Goal: Task Accomplishment & Management: Manage account settings

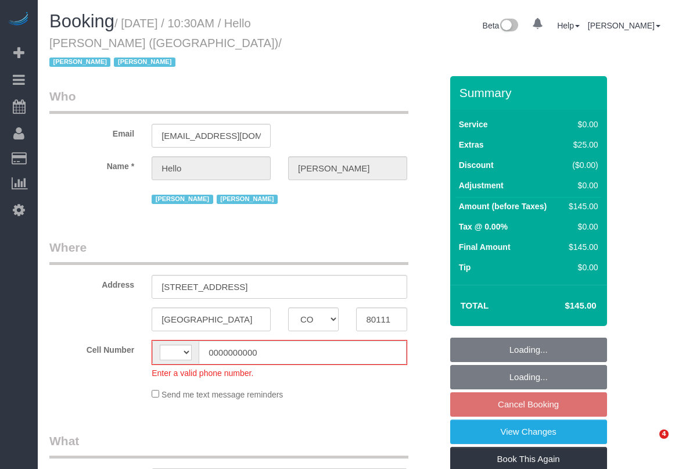
select select "CO"
select select "string:US"
select select "object:469"
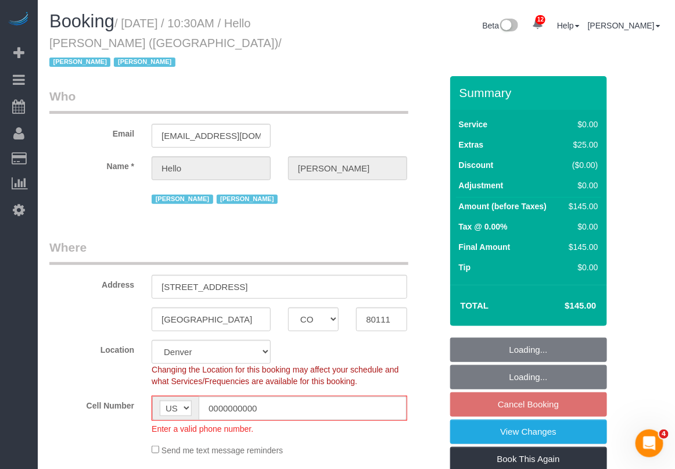
select select "1"
select select "number:89"
select select "number:90"
select select "number:13"
select select "number:6"
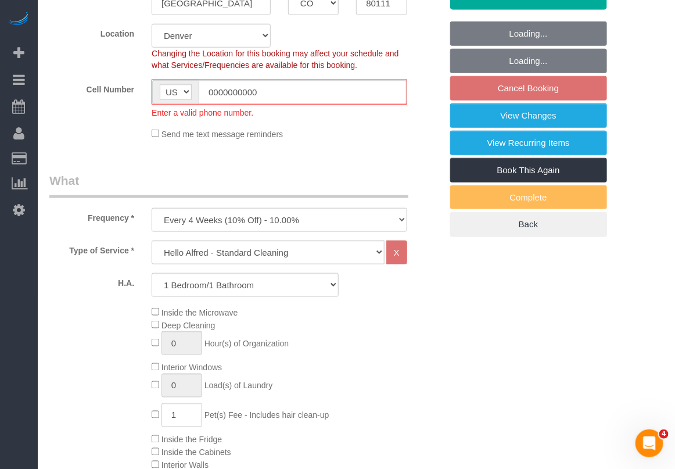
select select "object:999"
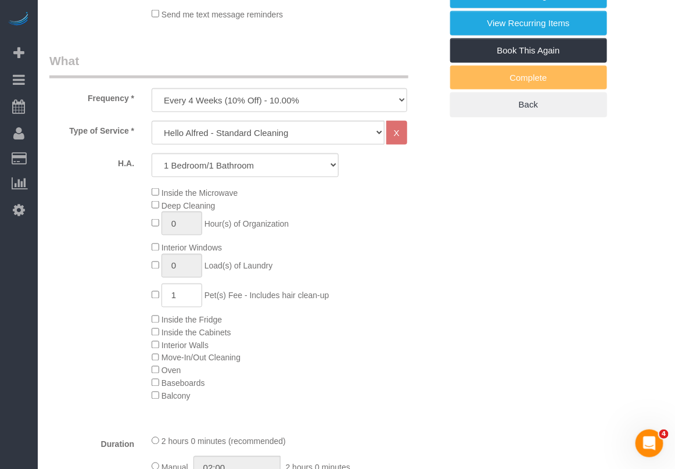
select select "1"
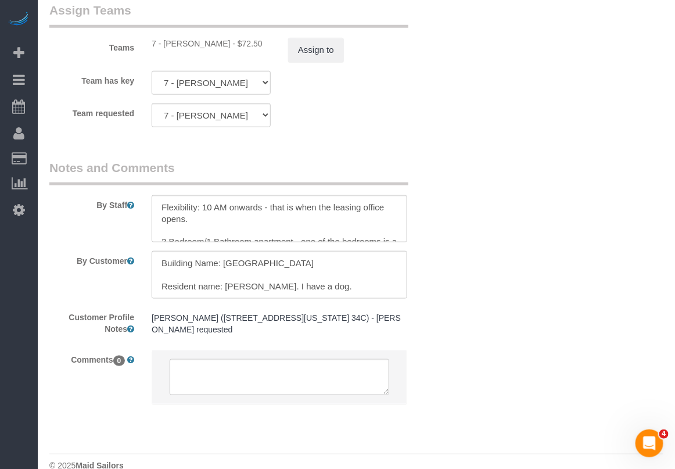
scroll to position [1654, 0]
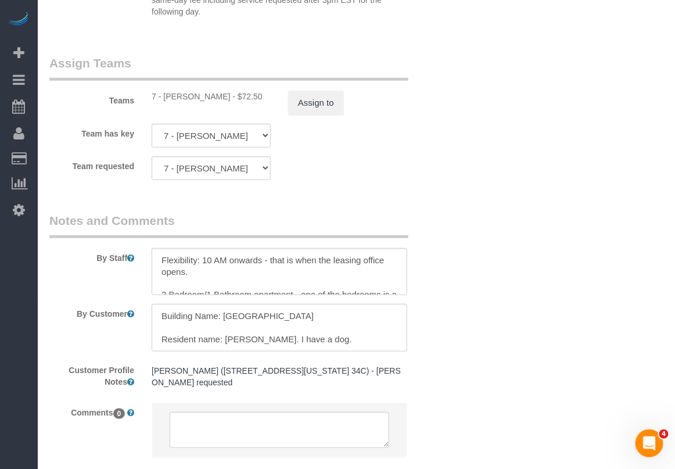
scroll to position [1509, 0]
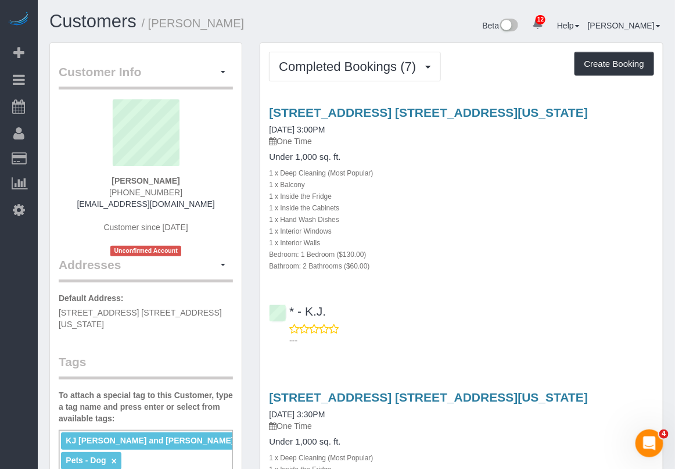
click at [643, 134] on div "[STREET_ADDRESS] [STREET_ADDRESS][US_STATE] [DATE] 3:00PM One Time" at bounding box center [461, 127] width 385 height 42
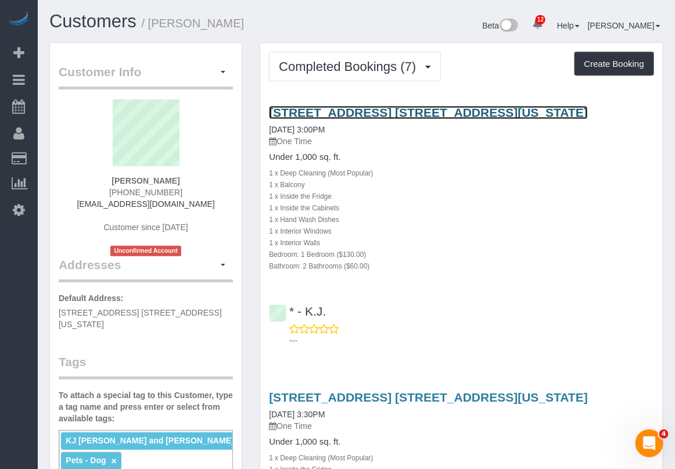
click at [333, 112] on link "[STREET_ADDRESS] [STREET_ADDRESS][US_STATE]" at bounding box center [428, 112] width 319 height 13
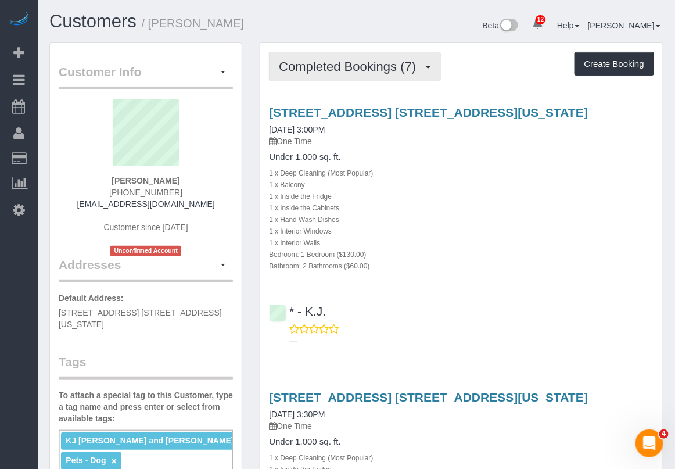
click at [361, 59] on span "Completed Bookings (7)" at bounding box center [350, 66] width 143 height 15
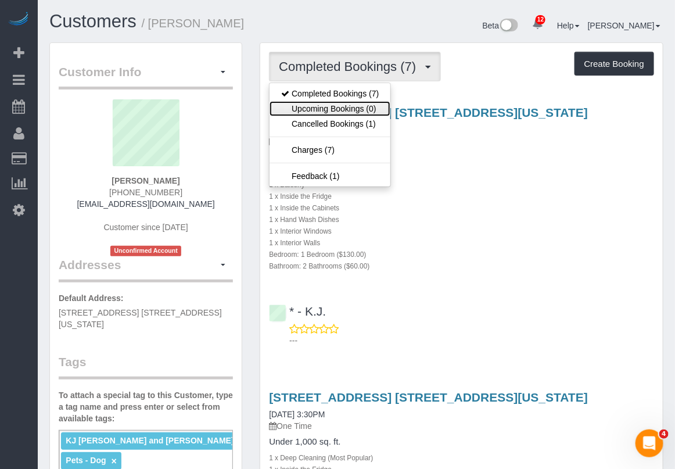
click at [349, 106] on link "Upcoming Bookings (0)" at bounding box center [330, 108] width 121 height 15
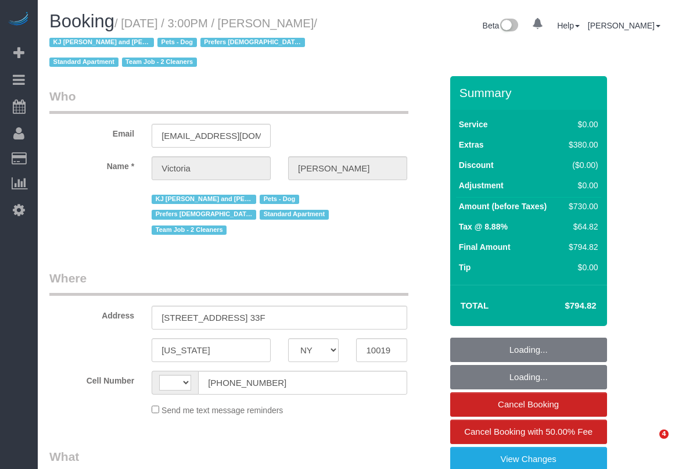
select select "NY"
select select "object:506"
select select "1"
select select "2"
select select "string:US"
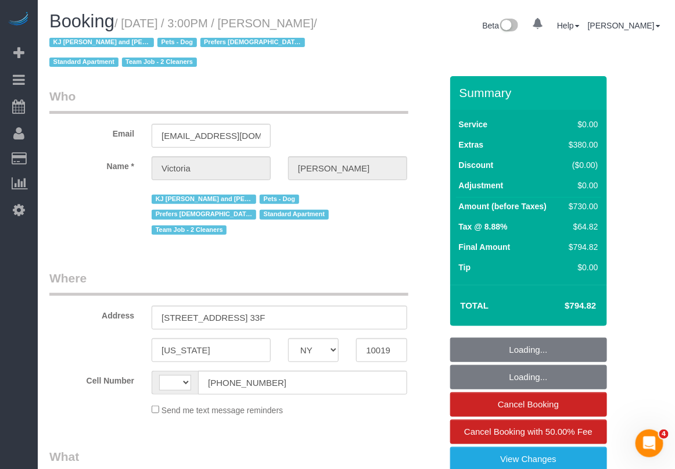
select select "string:stripe-pm_1PCWsp4VGloSiKo7f8WYEl3z"
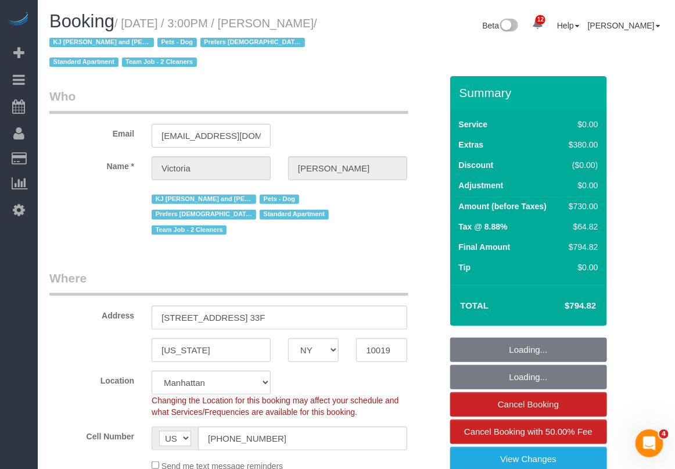
select select "spot1"
select select "number:89"
select select "number:90"
select select "number:15"
select select "number:5"
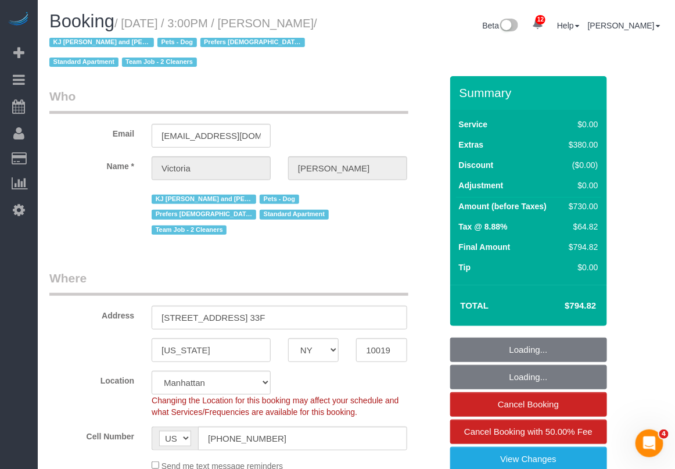
select select "object:1422"
select select "1"
select select "2"
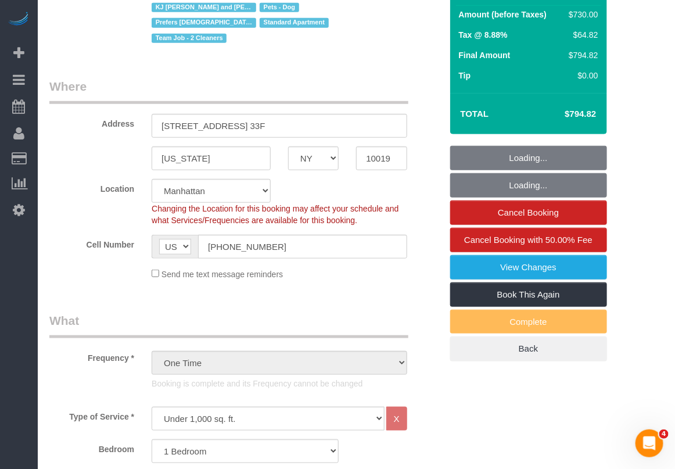
scroll to position [218, 0]
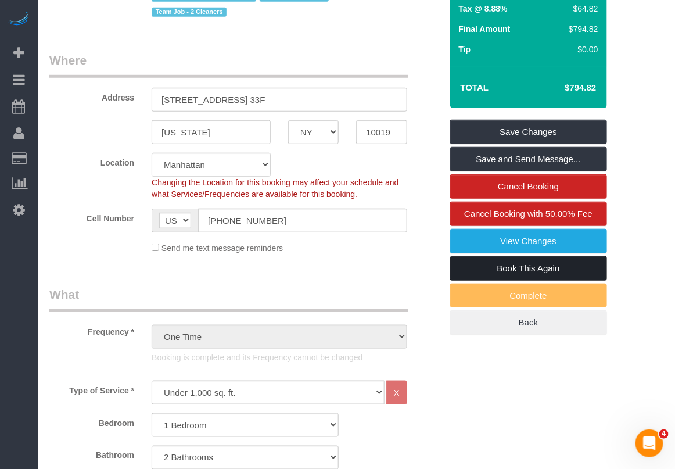
click at [503, 271] on link "Book This Again" at bounding box center [528, 268] width 157 height 24
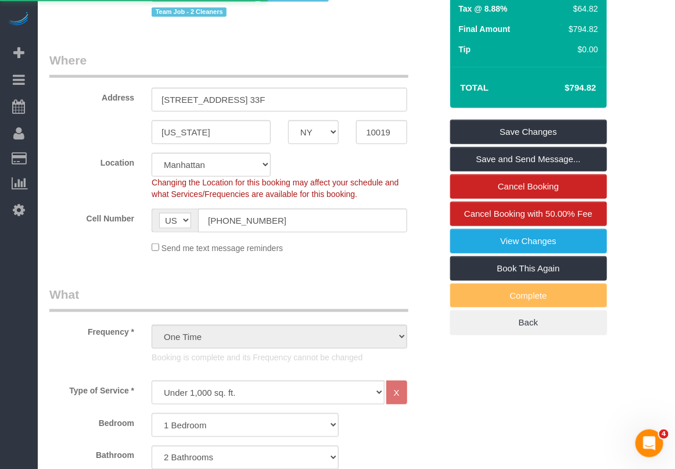
select select "NY"
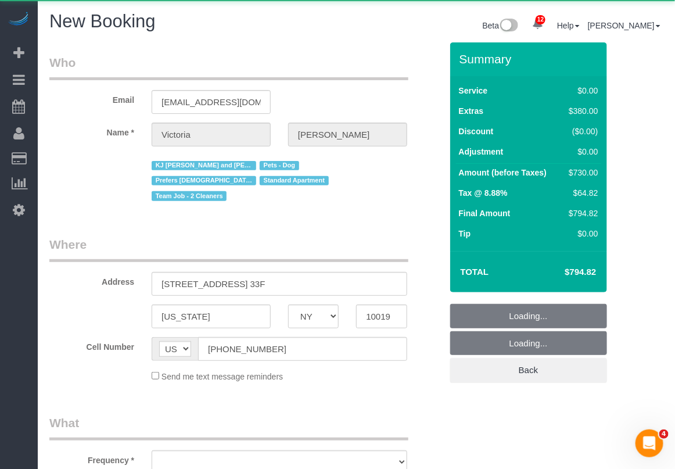
select select "number:89"
select select "number:90"
select select "number:15"
select select "number:5"
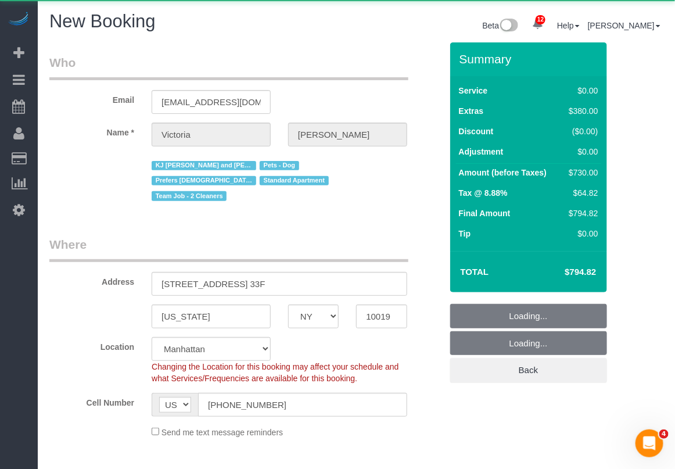
select select "string:stripe-pm_1PCWsp4VGloSiKo7f8WYEl3z"
select select "object:2697"
select select "1"
select select "2"
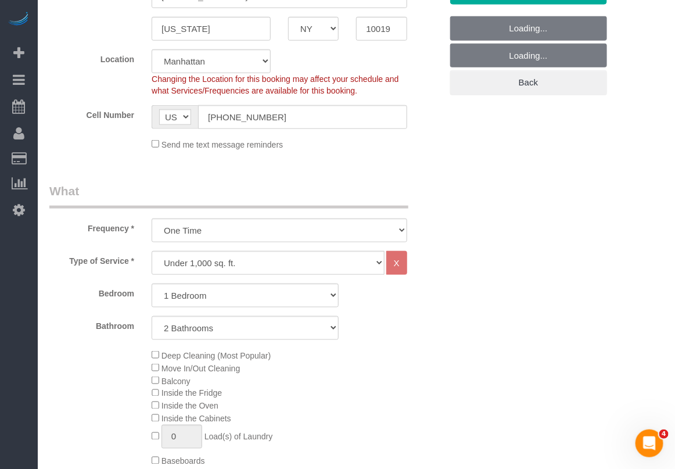
select select "object:2804"
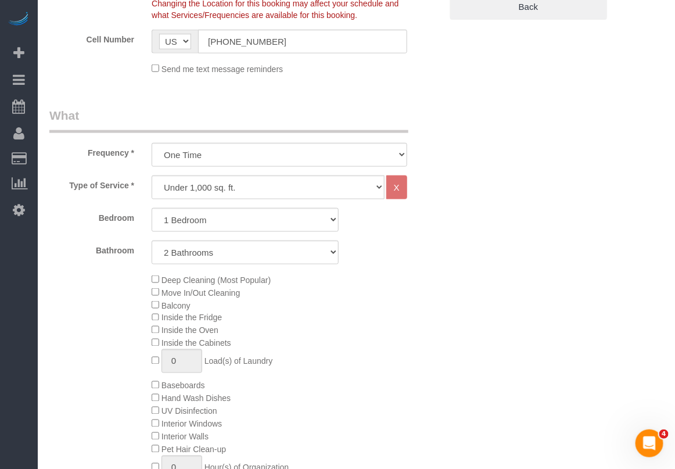
select select "1"
select select "2"
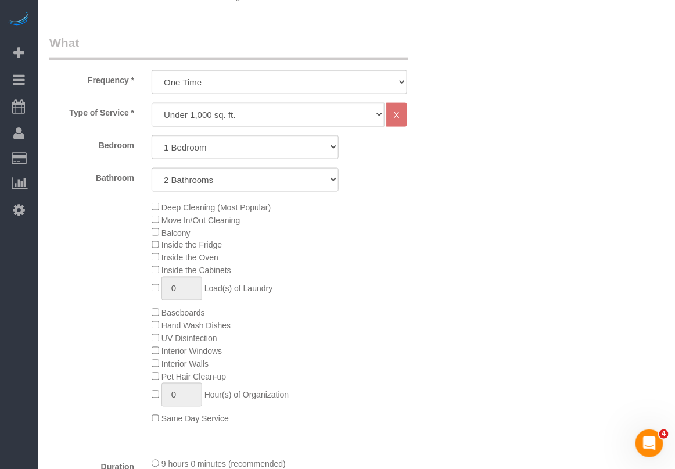
select select "object:2844"
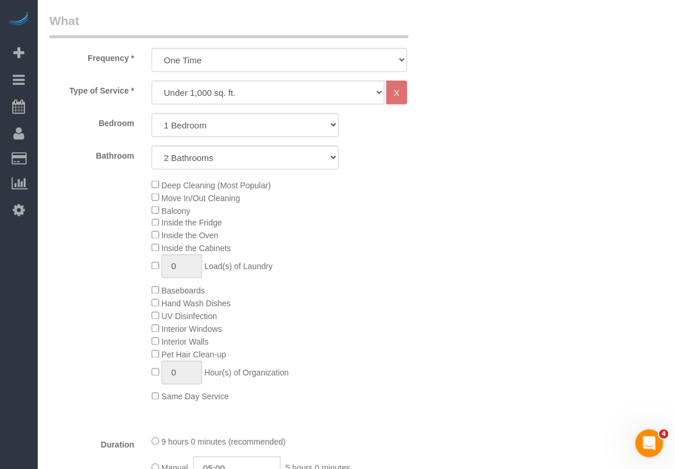
select select "1"
select select "2"
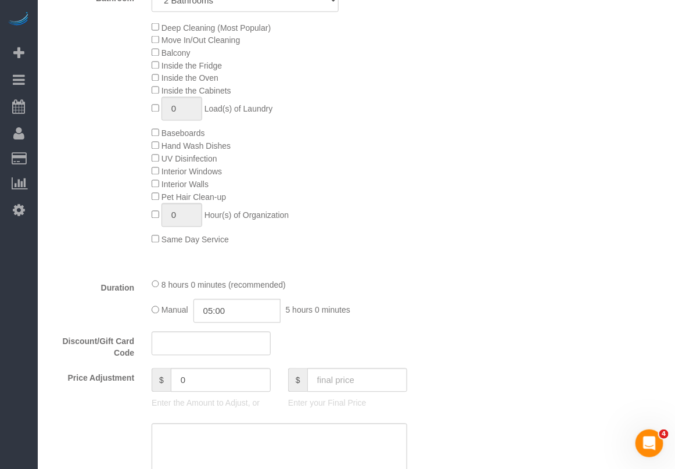
scroll to position [726, 0]
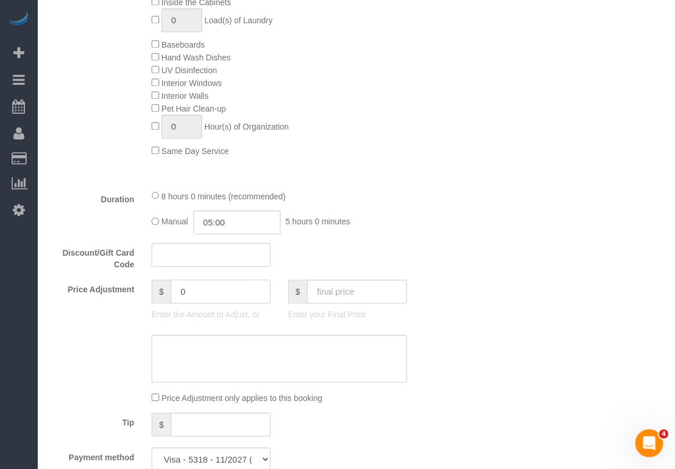
drag, startPoint x: 213, startPoint y: 286, endPoint x: 125, endPoint y: 285, distance: 88.3
click at [125, 285] on div "Price Adjustment $ 0 Enter the Amount to Adjust, or $ Enter your Final Price" at bounding box center [246, 302] width 410 height 46
type input "-85.65"
click at [201, 340] on textarea at bounding box center [280, 359] width 256 height 48
drag, startPoint x: 285, startPoint y: 331, endPoint x: 216, endPoint y: 333, distance: 68.6
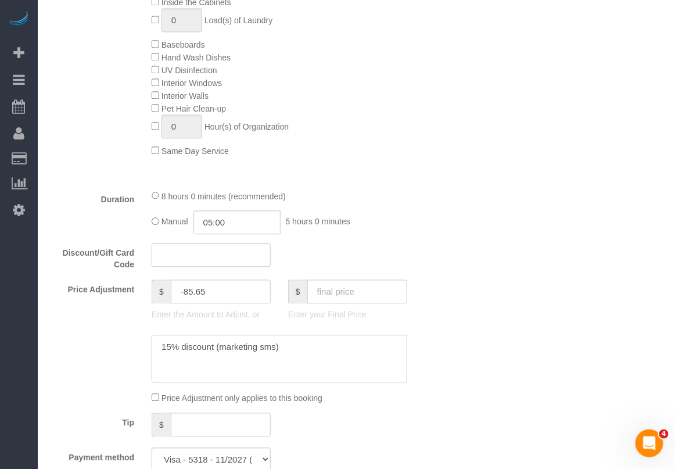
click at [216, 335] on textarea at bounding box center [280, 359] width 256 height 48
type textarea "15% discount from google inquiry"
click at [457, 243] on div "Who Email drvictoriaveytsman@yahoo.com Name * Victoria Veytsman KJ Wendy and Ji…" at bounding box center [356, 289] width 614 height 1946
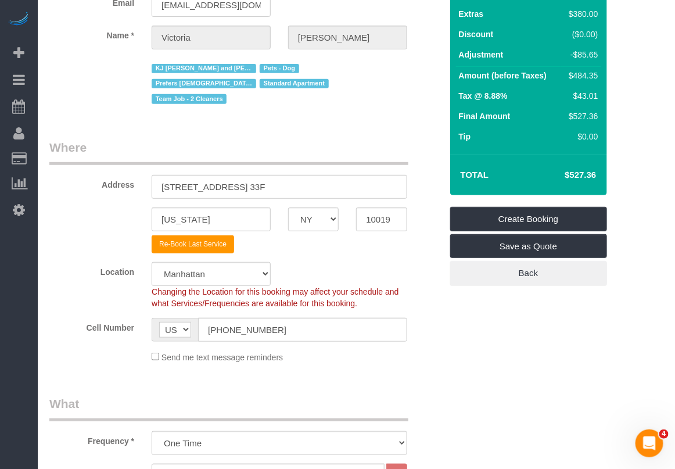
scroll to position [73, 0]
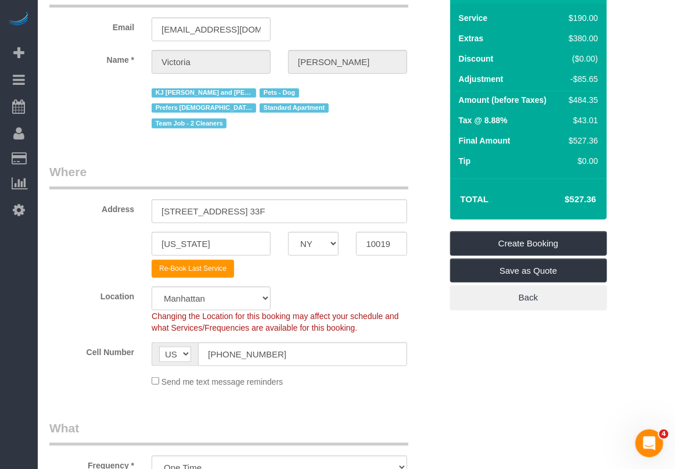
drag, startPoint x: 559, startPoint y: 198, endPoint x: 596, endPoint y: 200, distance: 37.3
click at [596, 200] on h4 "$527.36" at bounding box center [563, 200] width 66 height 10
copy h4 "$527.36"
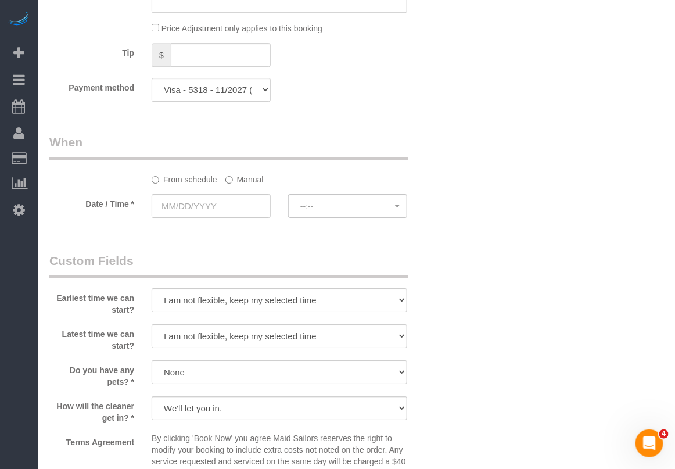
scroll to position [1089, 0]
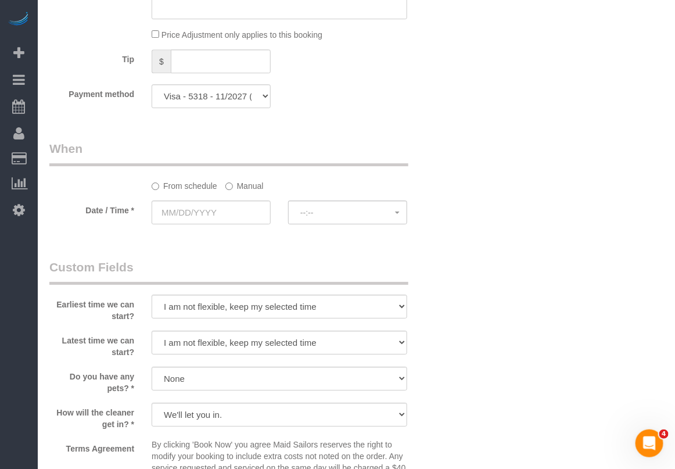
click at [234, 176] on label "Manual" at bounding box center [244, 184] width 38 height 16
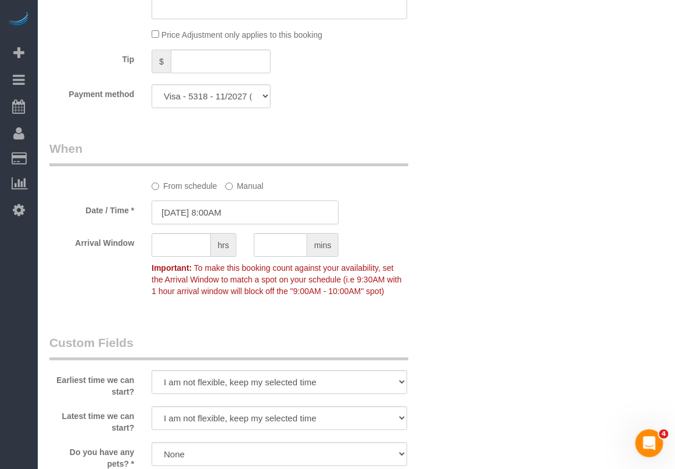
click at [198, 202] on input "09/05/2025 8:00AM" at bounding box center [245, 212] width 187 height 24
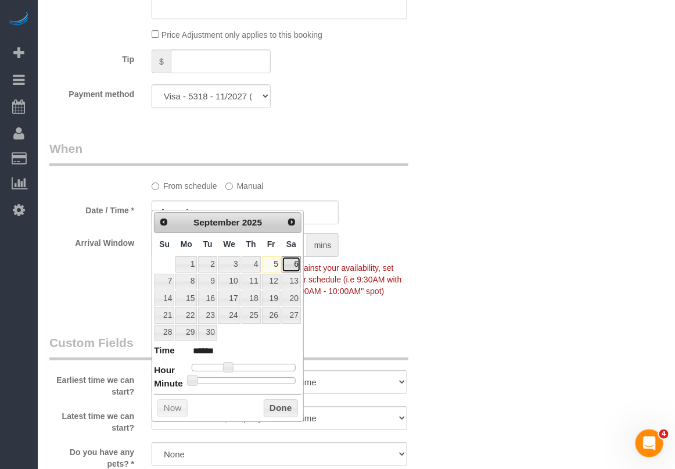
click at [292, 266] on link "6" at bounding box center [291, 264] width 19 height 16
type input "09/06/2025 9:00AM"
type input "******"
type input "09/06/2025 10:00AM"
type input "*******"
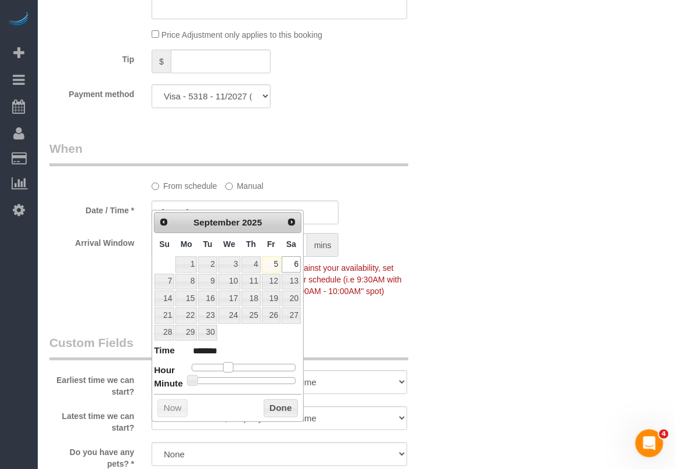
type input "09/06/2025 11:00AM"
type input "*******"
type input "09/06/2025 10:00AM"
type input "*******"
drag, startPoint x: 229, startPoint y: 368, endPoint x: 238, endPoint y: 368, distance: 8.7
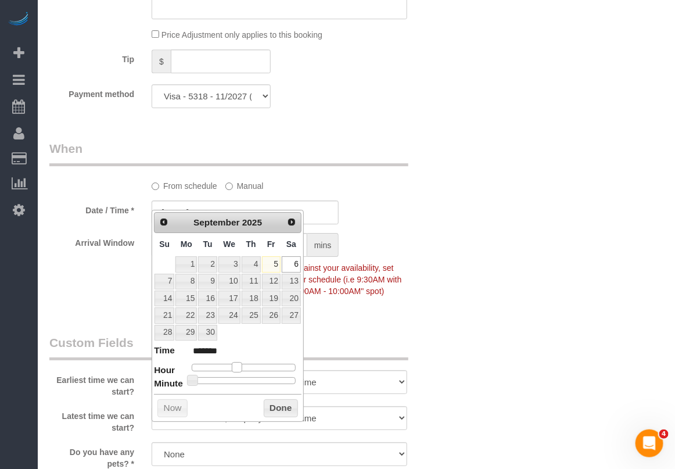
click at [238, 368] on span at bounding box center [237, 367] width 10 height 10
click at [274, 407] on button "Done" at bounding box center [281, 408] width 34 height 19
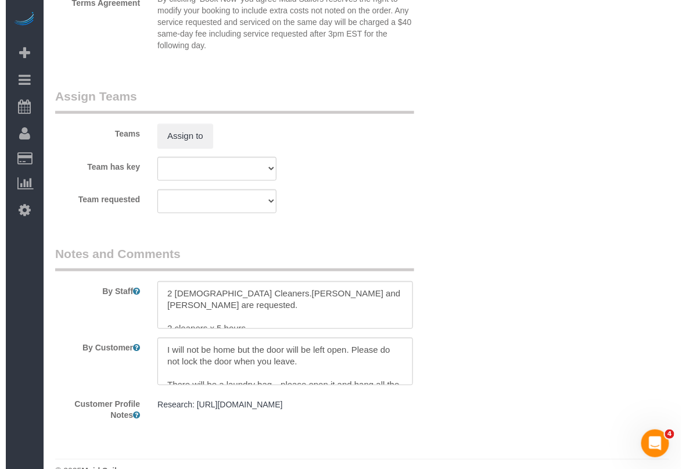
scroll to position [1621, 0]
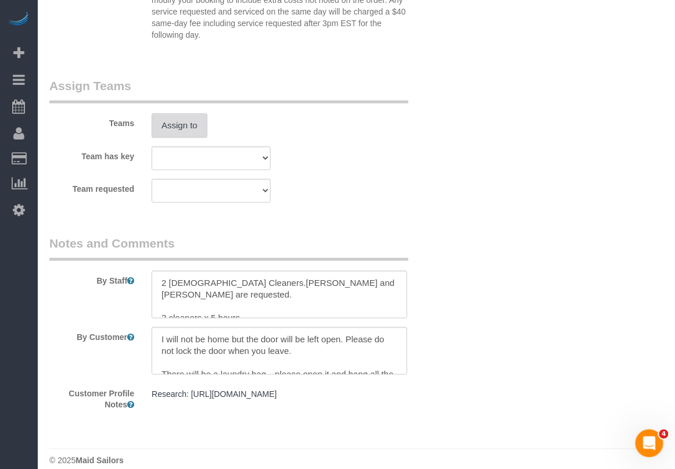
click at [184, 113] on button "Assign to" at bounding box center [180, 125] width 56 height 24
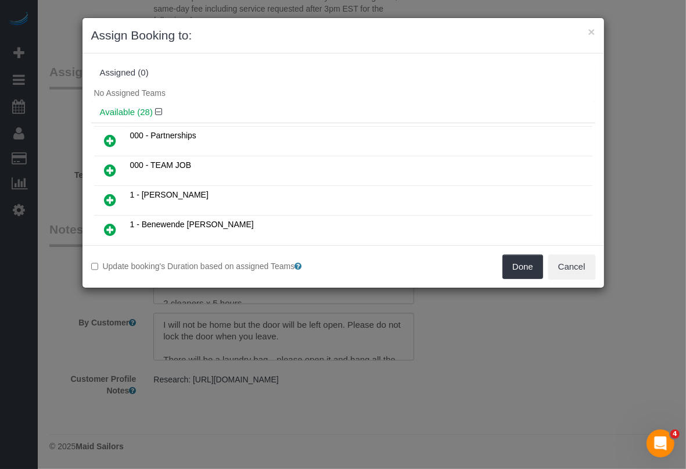
click at [113, 170] on icon at bounding box center [111, 170] width 12 height 14
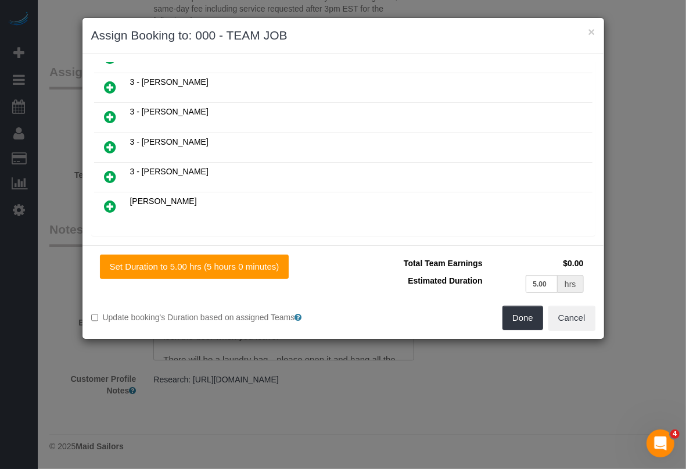
scroll to position [757, 0]
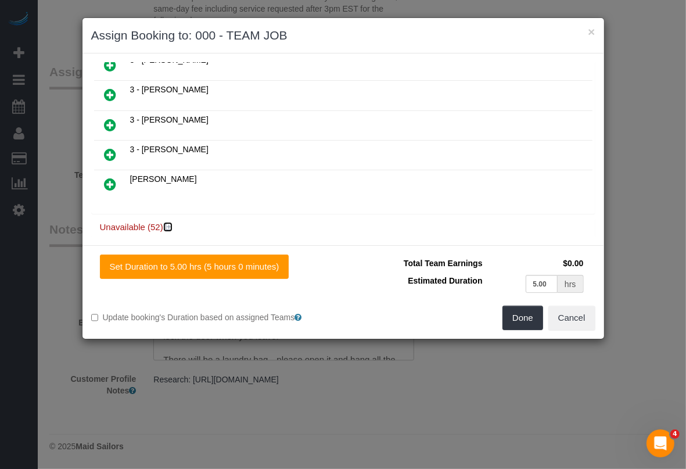
click at [167, 223] on icon at bounding box center [169, 227] width 7 height 9
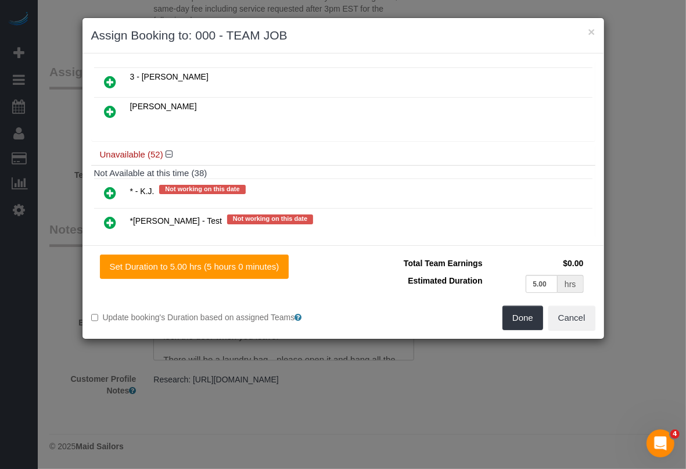
click at [110, 186] on icon at bounding box center [111, 193] width 12 height 14
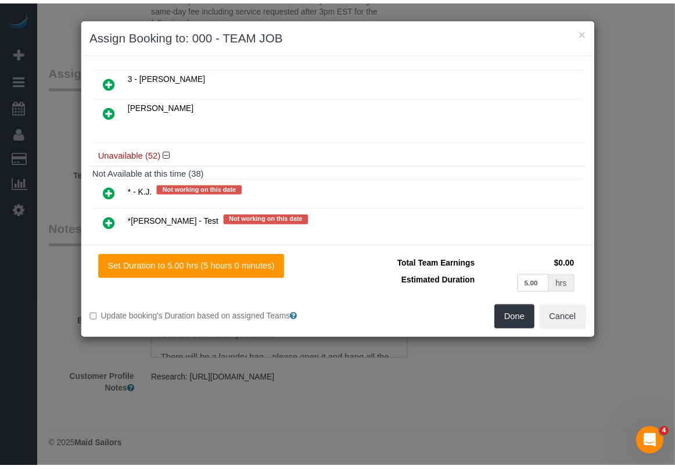
scroll to position [860, 0]
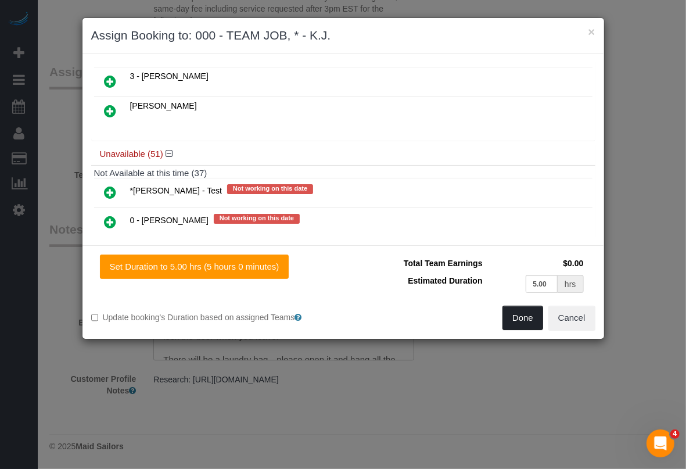
click at [513, 317] on button "Done" at bounding box center [523, 318] width 41 height 24
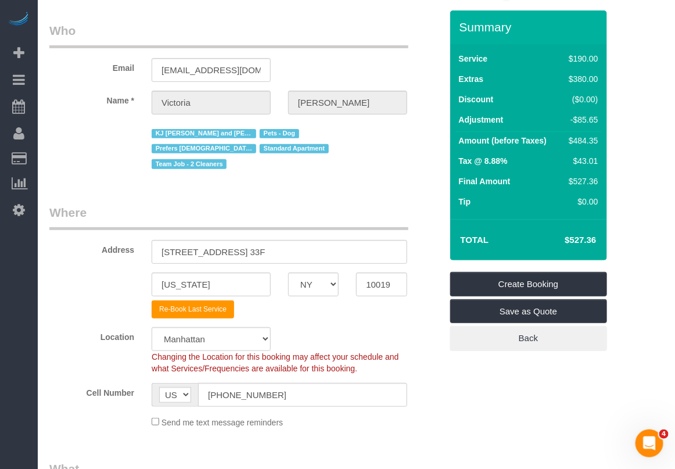
scroll to position [23, 0]
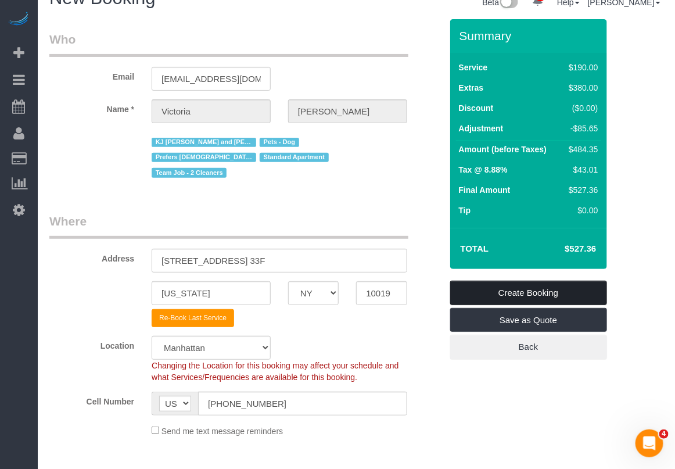
click at [487, 292] on link "Create Booking" at bounding box center [528, 293] width 157 height 24
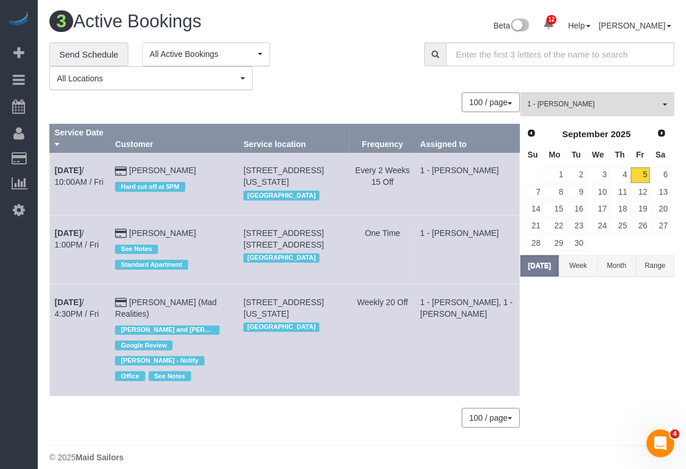
click at [576, 305] on div "1 - Abdoulaye Sow All Teams Remove Team Filters * - K.J. *Irene Flores - Test 0…" at bounding box center [598, 265] width 154 height 346
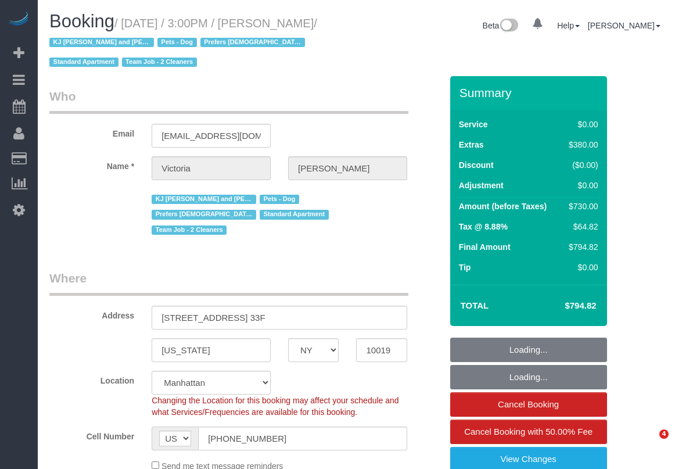
select select "NY"
select select "1"
select select "2"
select select "string:stripe-pm_1PCWsp4VGloSiKo7f8WYEl3z"
select select "1"
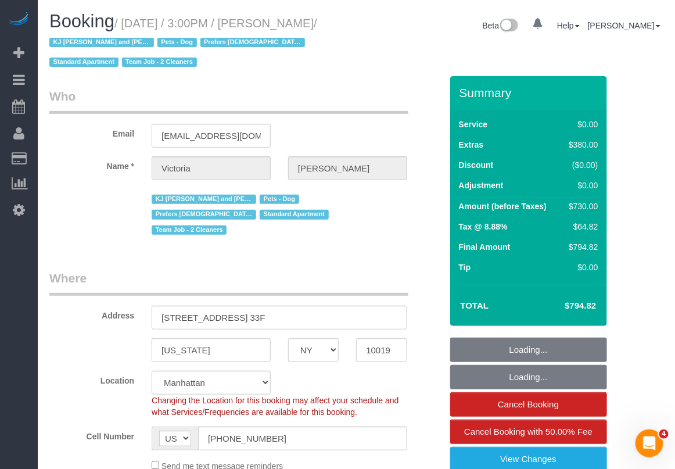
select select "2"
select select "number:89"
select select "number:90"
select select "number:15"
select select "number:5"
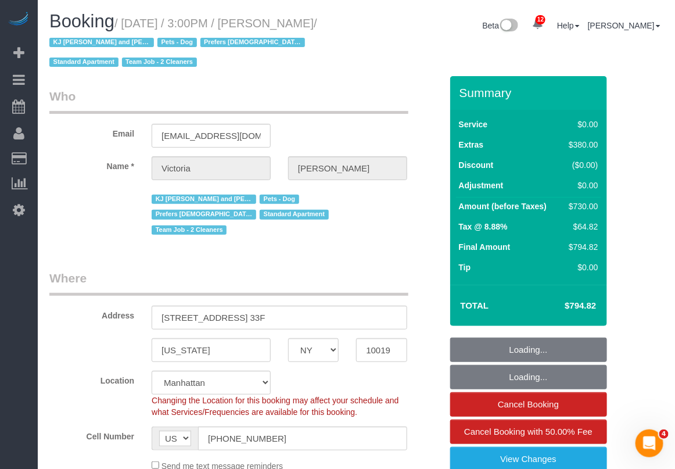
select select "spot1"
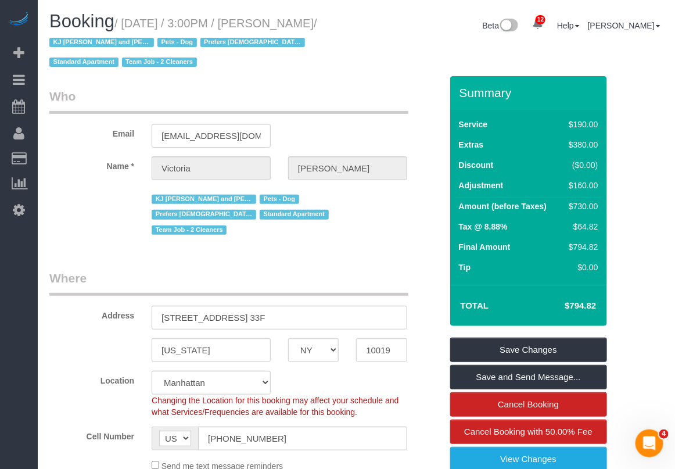
click at [407, 120] on div "Email drvictoriaveytsman@yahoo.com" at bounding box center [246, 118] width 410 height 60
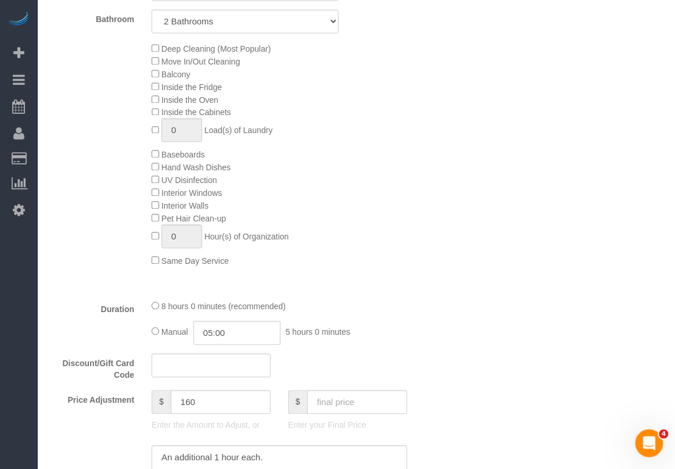
scroll to position [581, 0]
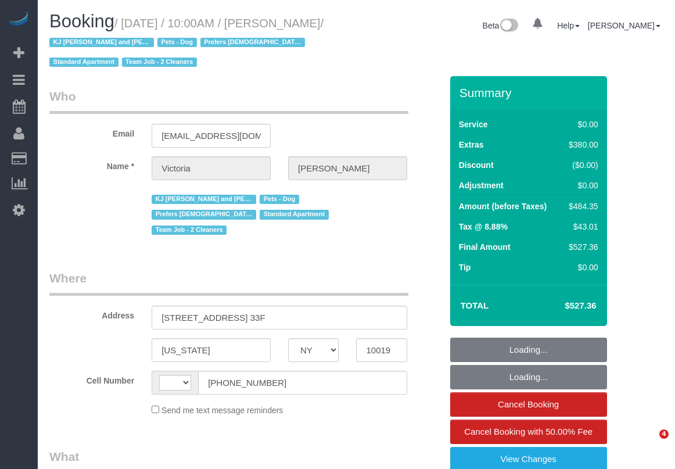
select select "NY"
select select "object:505"
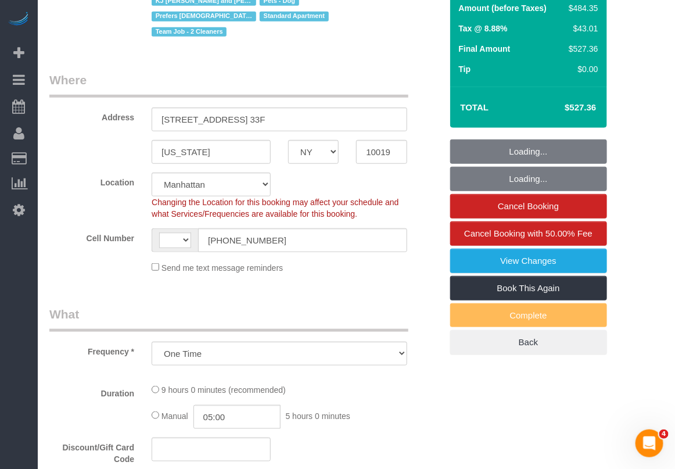
select select "string:stripe-pm_1PCWsp4VGloSiKo7f8WYEl3z"
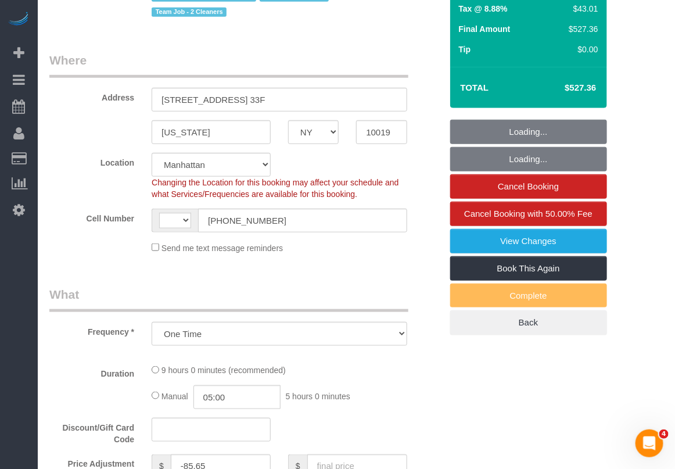
select select "object:511"
select select "string:US"
select select "1"
select select "2"
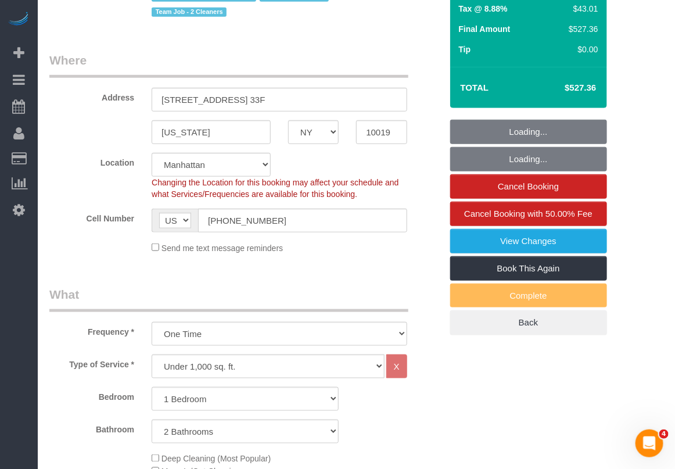
select select "spot1"
select select "number:89"
select select "number:90"
select select "number:15"
select select "number:5"
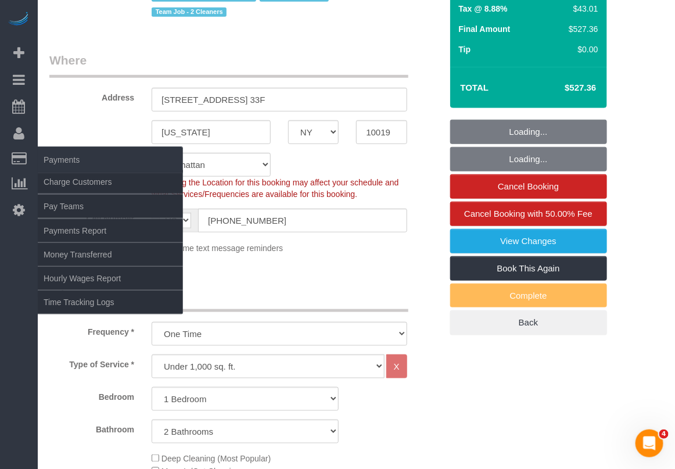
select select "1"
select select "2"
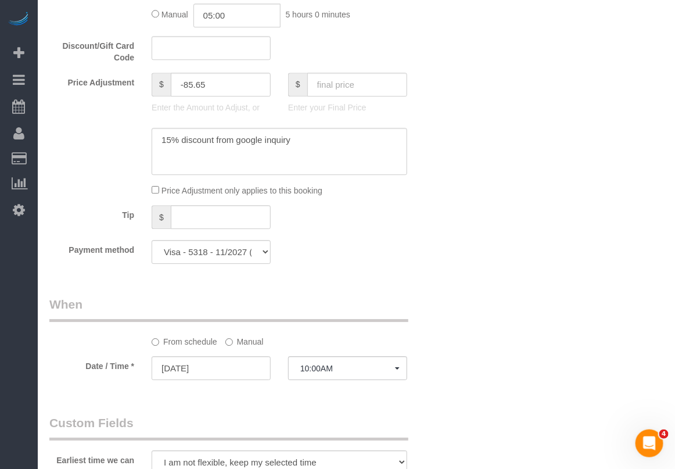
scroll to position [944, 0]
click at [518, 336] on div "Who Email drvictoriaveytsman@yahoo.com Name * Victoria Veytsman KJ Wendy and Ji…" at bounding box center [356, 131] width 614 height 1998
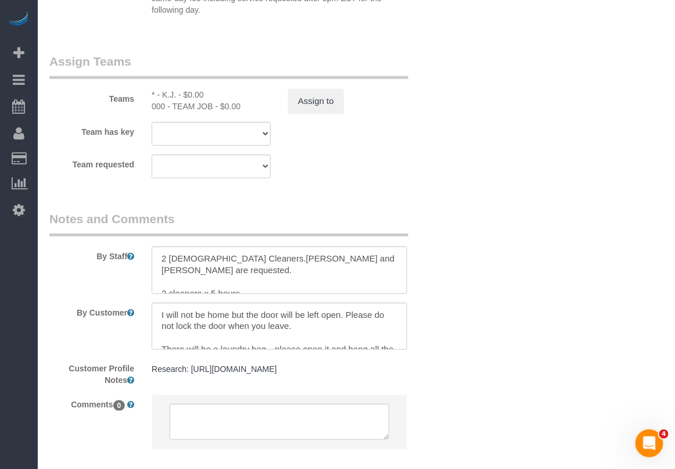
scroll to position [1634, 0]
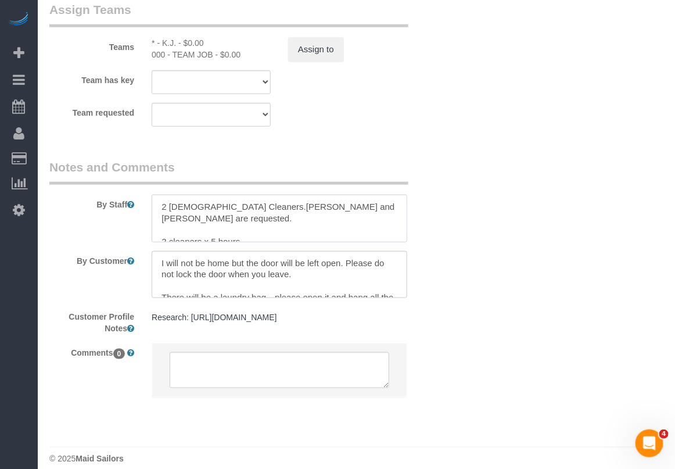
drag, startPoint x: 238, startPoint y: 192, endPoint x: 375, endPoint y: 191, distance: 136.5
click at [375, 195] on textarea at bounding box center [280, 219] width 256 height 48
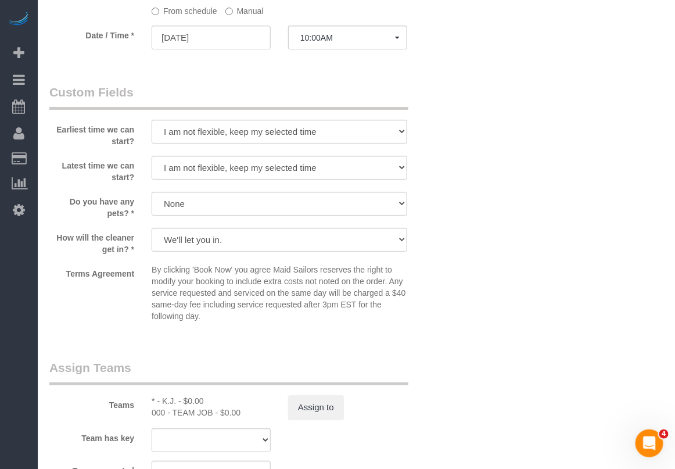
scroll to position [1271, 0]
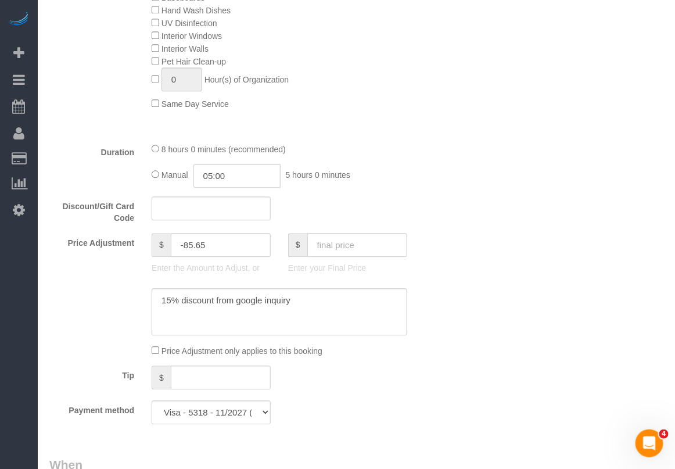
scroll to position [762, 0]
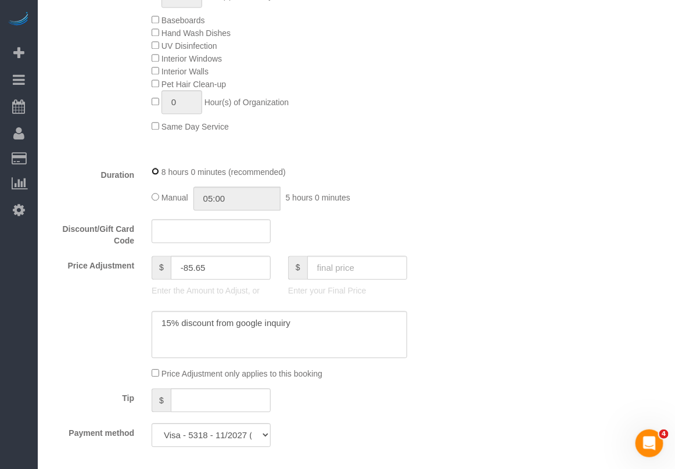
select select "spot53"
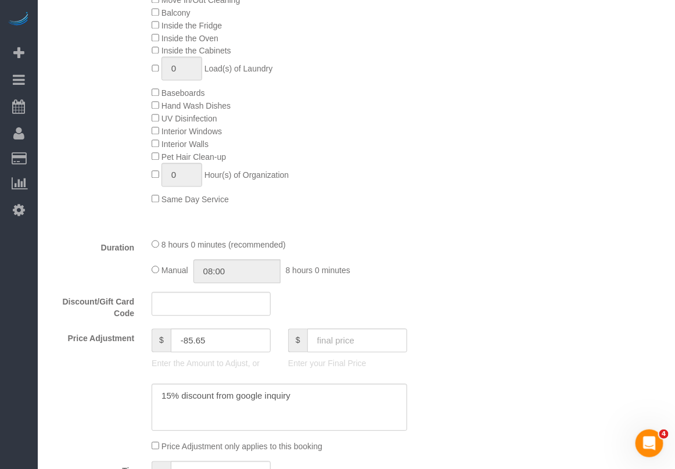
click at [157, 259] on div "Manual 08:00 8 hours 0 minutes" at bounding box center [280, 271] width 256 height 24
click at [229, 261] on input "08:00" at bounding box center [236, 271] width 87 height 24
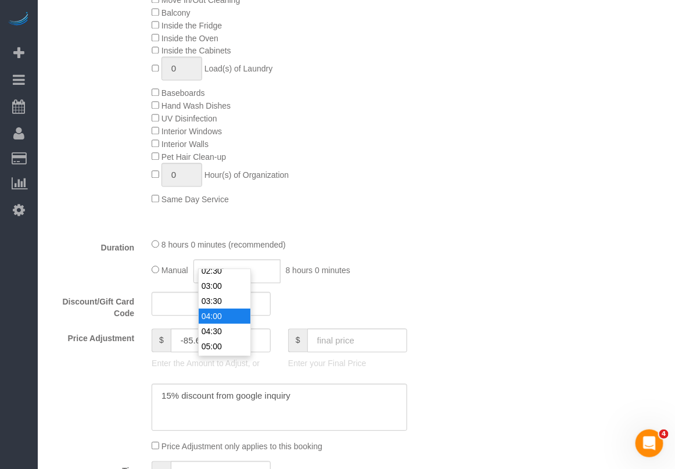
type input "04:00"
click at [218, 315] on li "04:00" at bounding box center [225, 315] width 52 height 15
click at [433, 238] on div "Duration 8 hours 0 minutes (recommended) Manual 04:00 4 hours 0 minutes" at bounding box center [246, 260] width 410 height 45
select select "spot105"
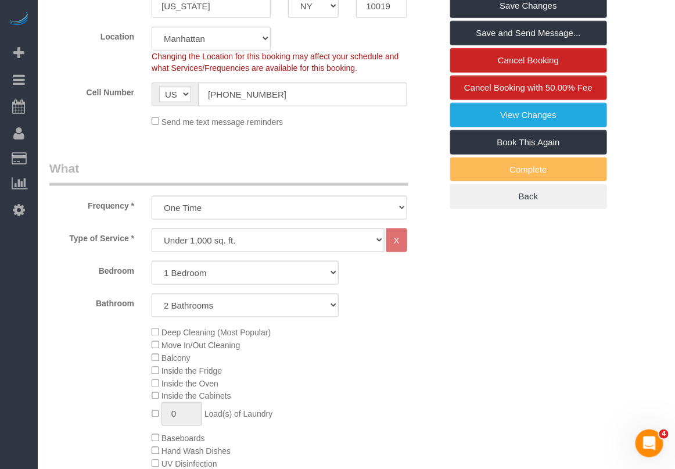
scroll to position [399, 0]
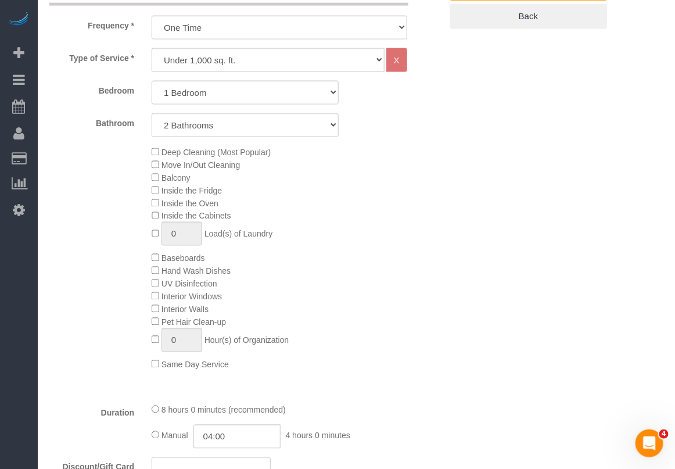
scroll to position [690, 0]
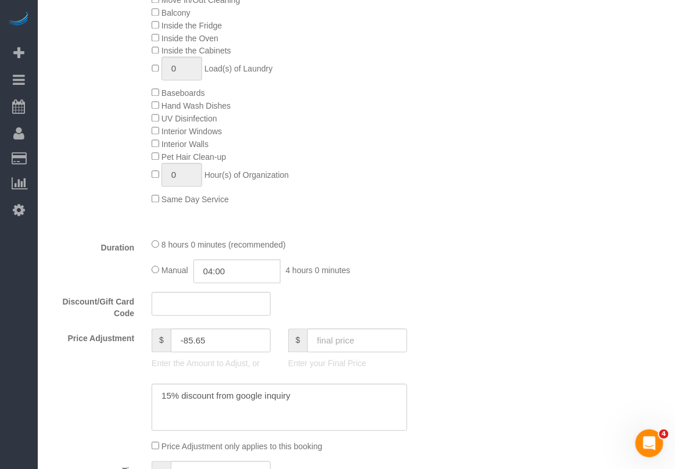
click at [651, 106] on div "Who Email drvictoriaveytsman@yahoo.com Name * Victoria Veytsman KJ Wendy and Ji…" at bounding box center [356, 386] width 614 height 1998
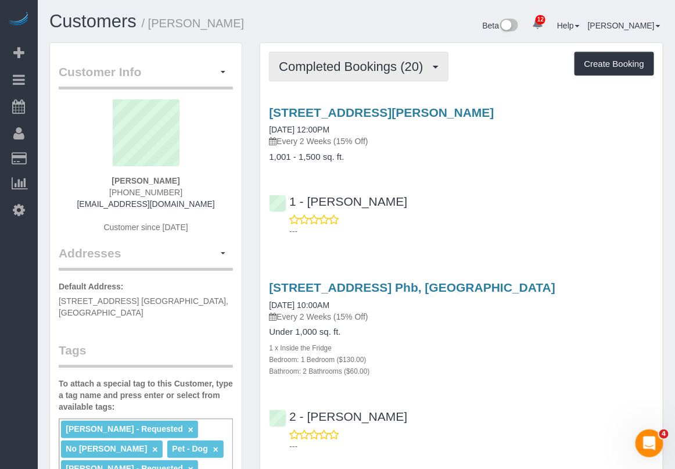
click at [367, 70] on span "Completed Bookings (20)" at bounding box center [354, 66] width 150 height 15
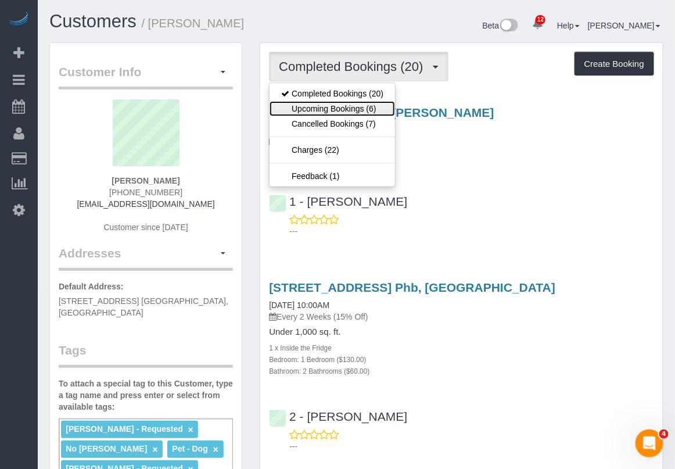
click at [339, 109] on link "Upcoming Bookings (6)" at bounding box center [332, 108] width 125 height 15
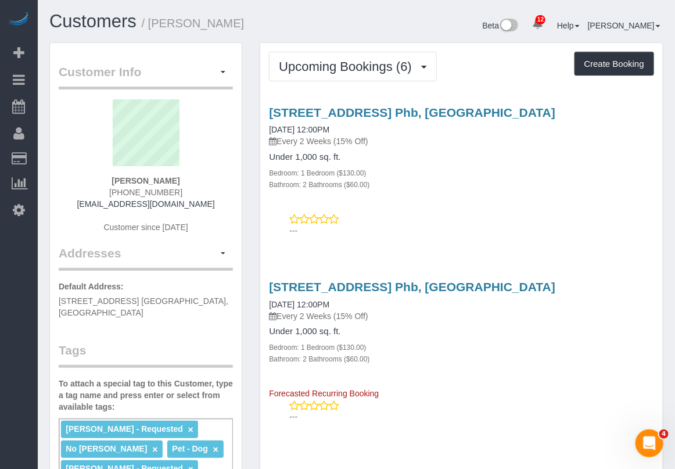
drag, startPoint x: 179, startPoint y: 179, endPoint x: 103, endPoint y: 181, distance: 75.5
click at [103, 181] on div "[PERSON_NAME] [PHONE_NUMBER] [EMAIL_ADDRESS][DOMAIN_NAME] Customer since [DATE]" at bounding box center [146, 171] width 174 height 145
copy strong "[PERSON_NAME]"
click at [646, 123] on div "[STREET_ADDRESS] Phb, [GEOGRAPHIC_DATA] [DATE] 12:00PM Every 2 Weeks (15% Off)" at bounding box center [461, 127] width 385 height 42
click at [473, 419] on p "---" at bounding box center [471, 417] width 365 height 12
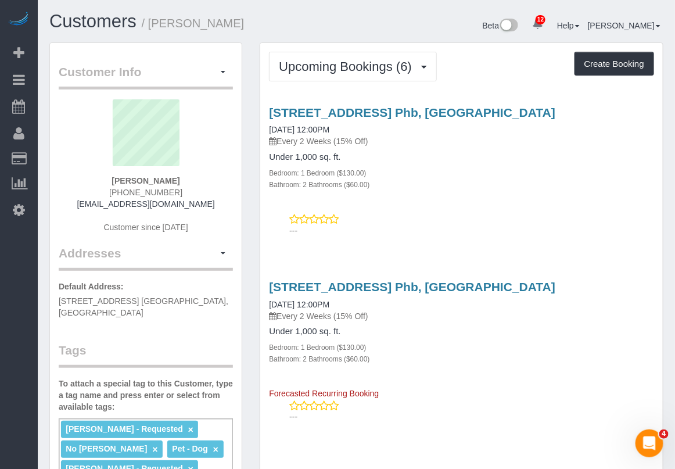
click at [572, 396] on div "[STREET_ADDRESS] Phb, [GEOGRAPHIC_DATA] [DATE] 12:00PM Every 2 Weeks (15% Off) …" at bounding box center [461, 339] width 403 height 119
click at [553, 381] on div "[STREET_ADDRESS] Phb, [GEOGRAPHIC_DATA] [DATE] 12:00PM Every 2 Weeks (15% Off) …" at bounding box center [461, 339] width 403 height 119
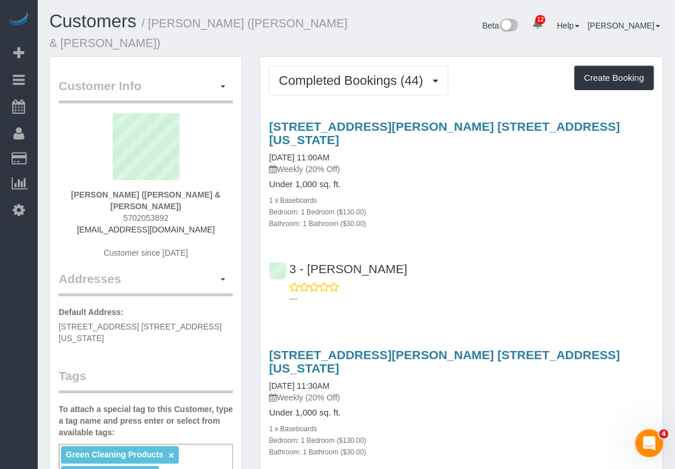
click at [633, 252] on div "3 - [PERSON_NAME] ---" at bounding box center [461, 278] width 403 height 52
click at [364, 15] on div "Beta 12 Your Notifications You have 0 alerts × You have 3 to charge for [DATE] …" at bounding box center [515, 27] width 316 height 31
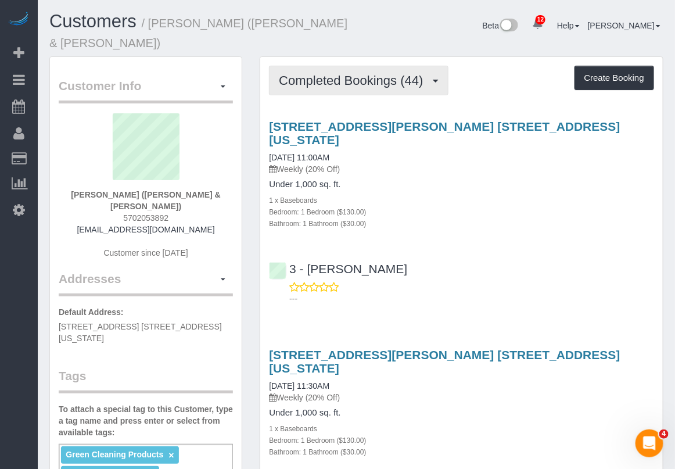
click at [357, 73] on span "Completed Bookings (44)" at bounding box center [354, 80] width 150 height 15
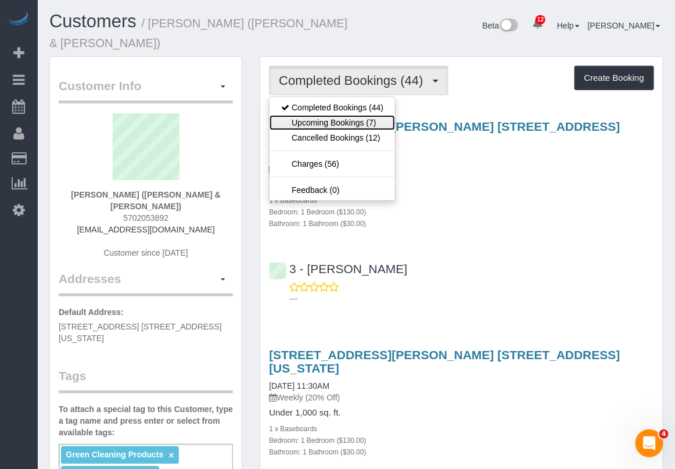
click at [332, 115] on link "Upcoming Bookings (7)" at bounding box center [332, 122] width 125 height 15
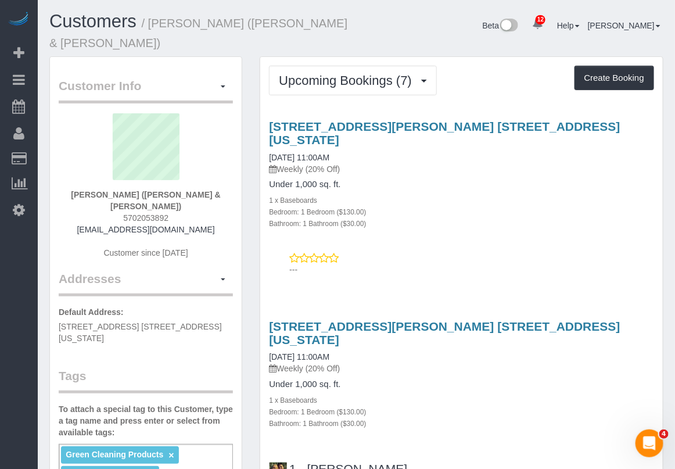
click at [651, 252] on div "---" at bounding box center [461, 263] width 385 height 23
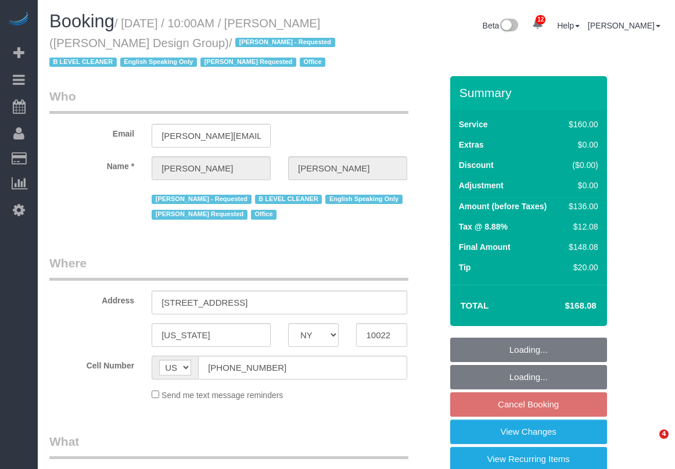
select select "NY"
select select "object:7195"
select select "string:stripe-pm_1J1ChU4VGloSiKo7dD0yRKzP"
select select "number:89"
select select "number:90"
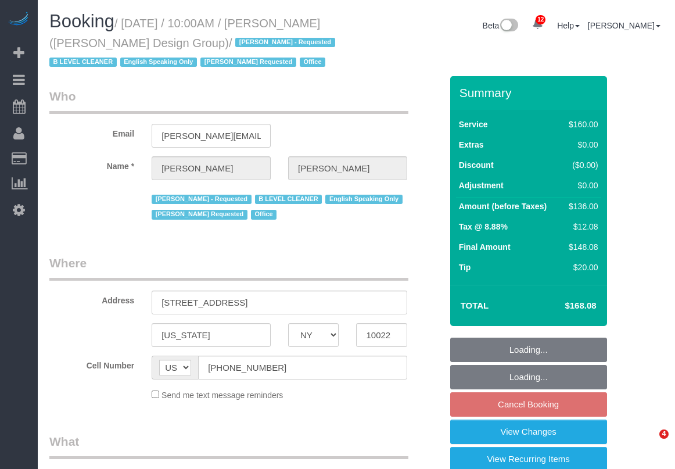
select select "number:15"
select select "number:5"
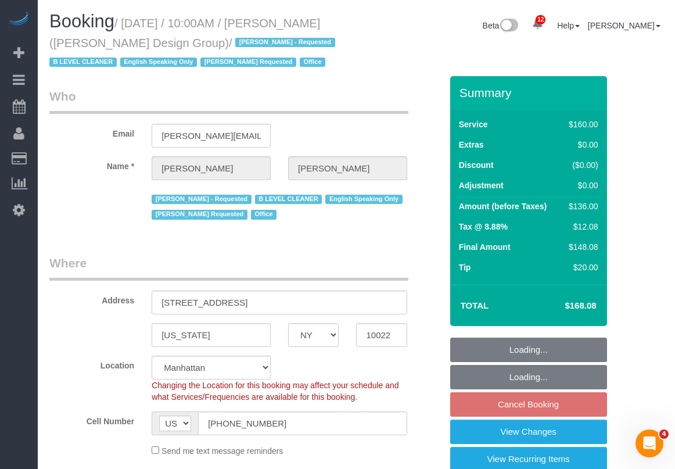
select select "object:7430"
select select "spot12"
